Goal: Navigation & Orientation: Find specific page/section

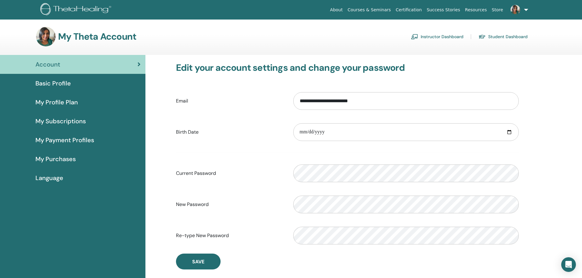
click at [454, 35] on link "Instructor Dashboard" at bounding box center [437, 37] width 53 height 10
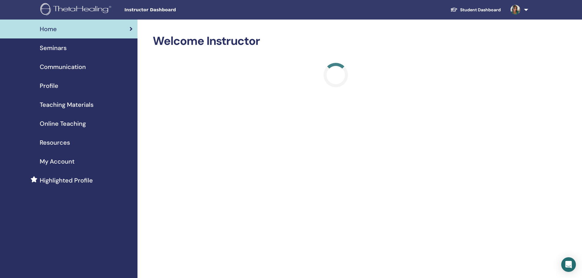
click at [59, 142] on span "Resources" at bounding box center [55, 142] width 30 height 9
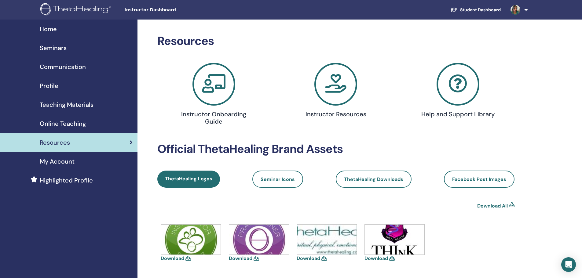
click at [59, 142] on span "Resources" at bounding box center [55, 142] width 30 height 9
click at [461, 85] on icon at bounding box center [457, 84] width 43 height 43
